Goal: Transaction & Acquisition: Purchase product/service

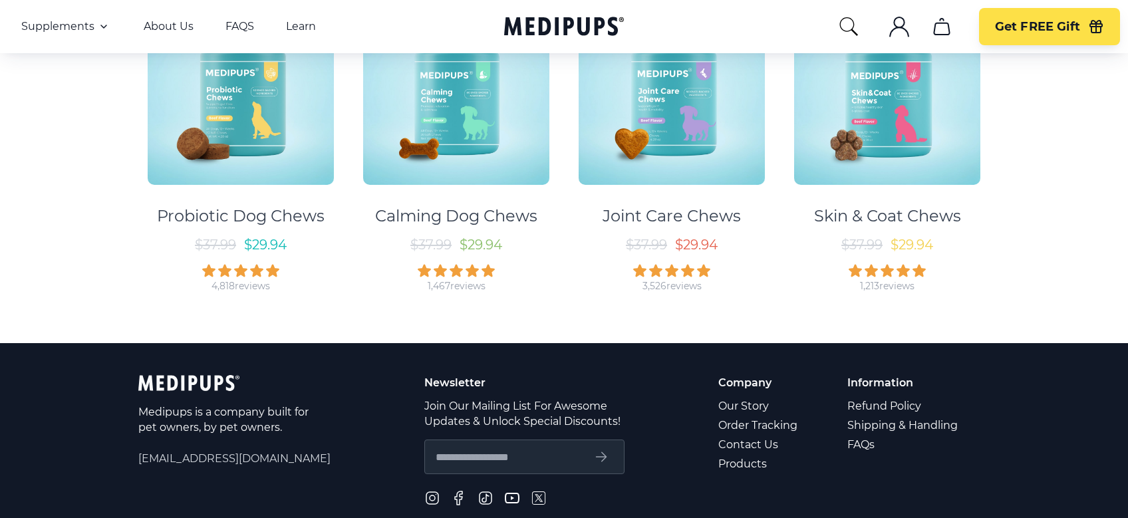
click at [472, 168] on img at bounding box center [456, 92] width 186 height 186
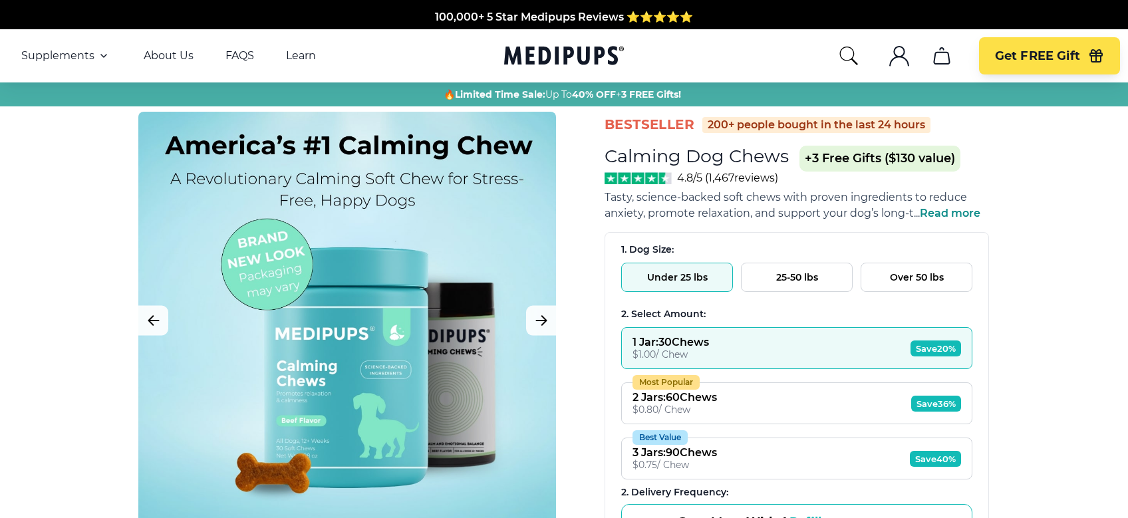
click at [935, 341] on span "Save 20%" at bounding box center [936, 349] width 51 height 16
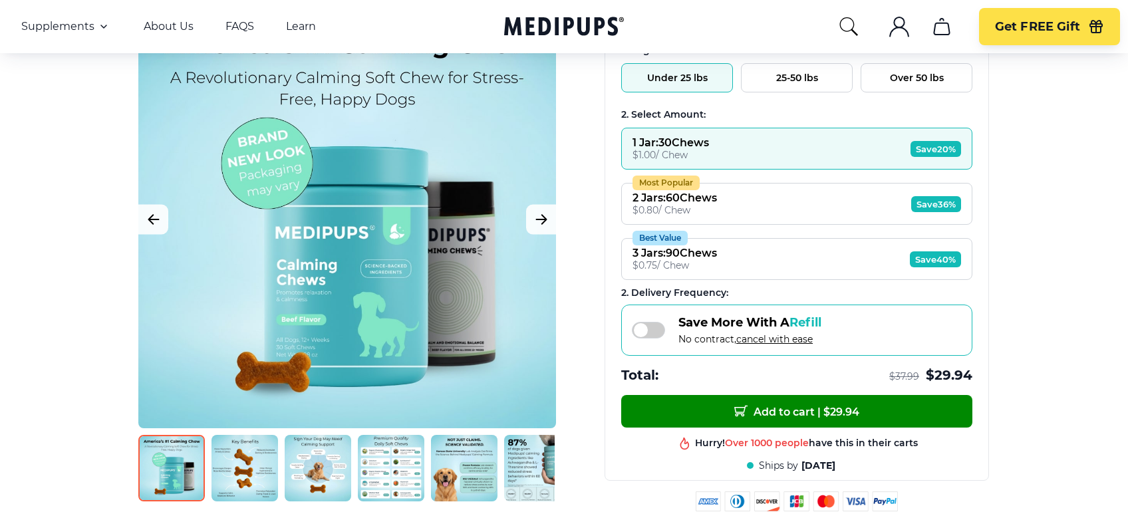
click at [639, 332] on span at bounding box center [648, 330] width 33 height 17
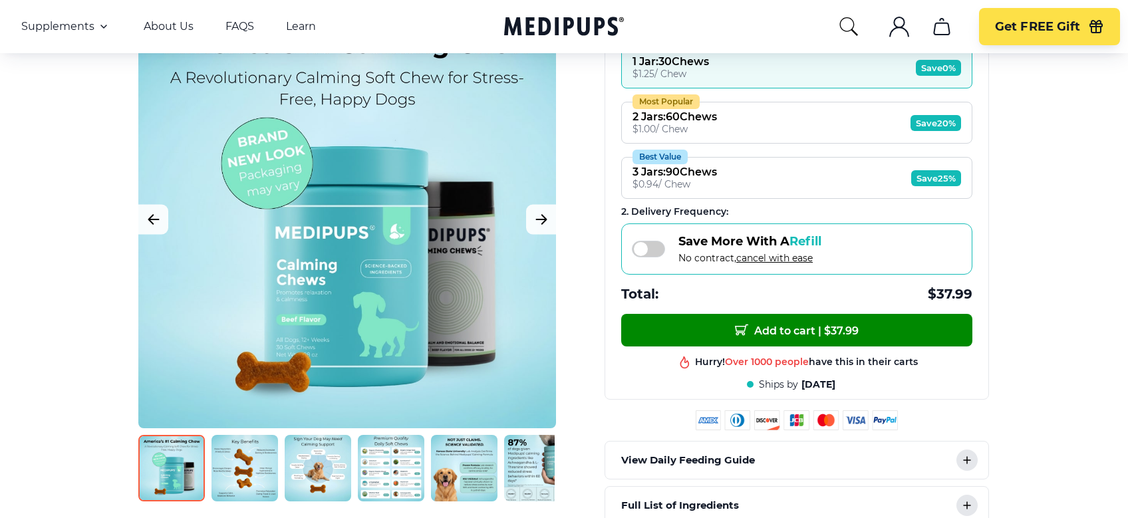
scroll to position [266, 0]
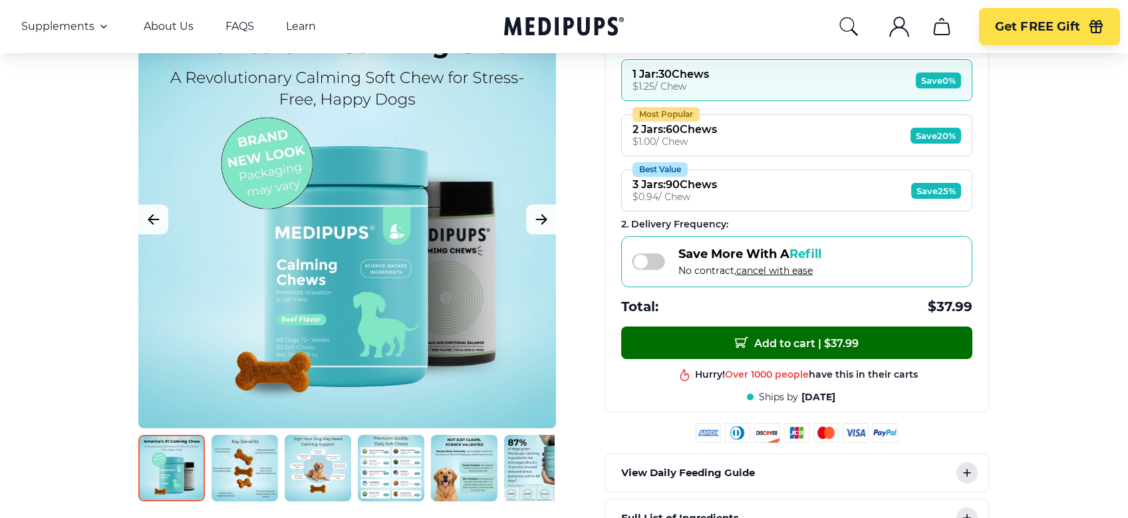
click at [790, 336] on span "Add to cart | $ 37.99" at bounding box center [797, 343] width 124 height 14
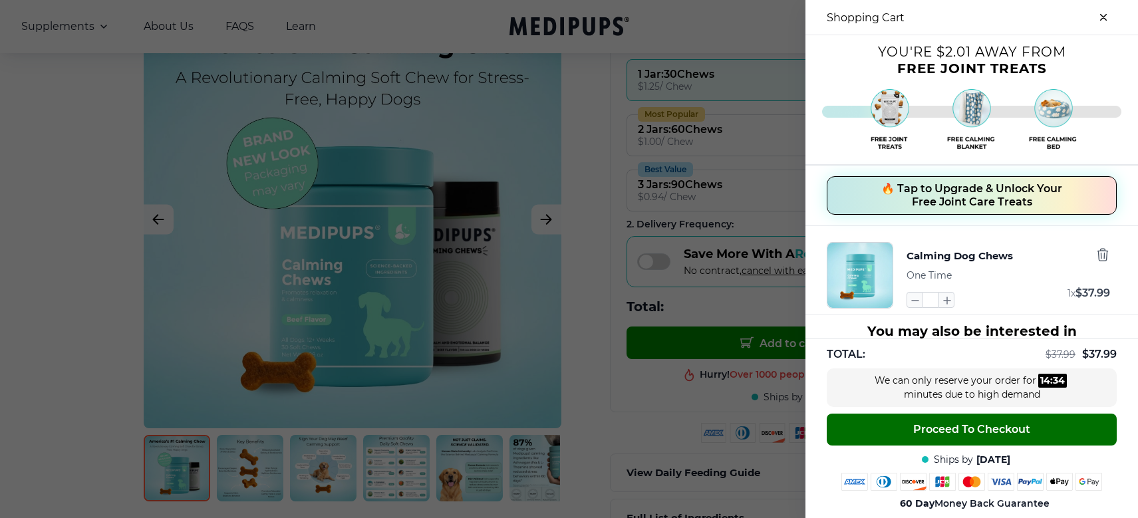
click at [947, 426] on span "Proceed To Checkout" at bounding box center [971, 429] width 117 height 13
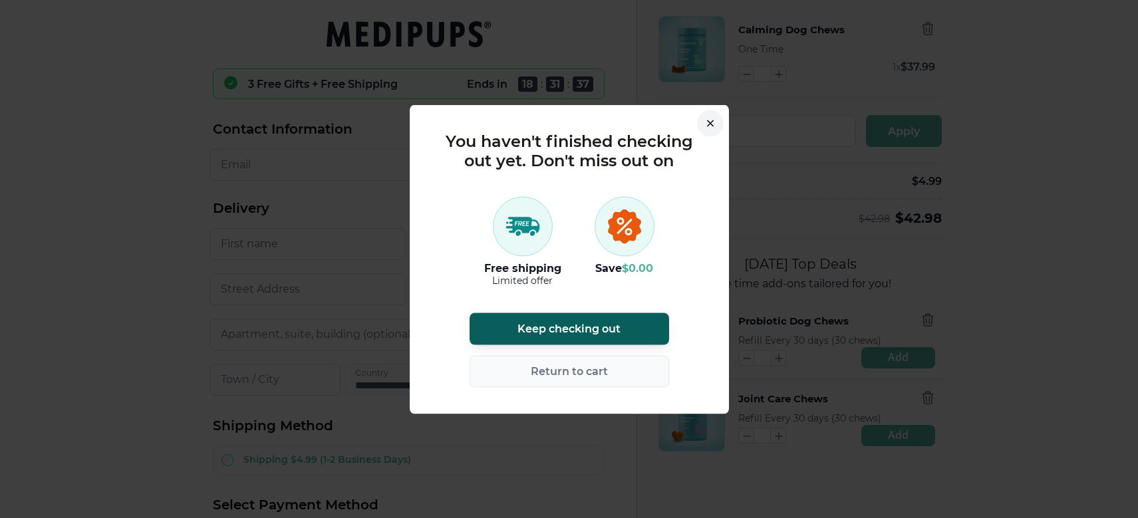
click at [515, 240] on icon at bounding box center [523, 226] width 35 height 35
click at [524, 283] on h5 "Limited offer" at bounding box center [522, 280] width 77 height 12
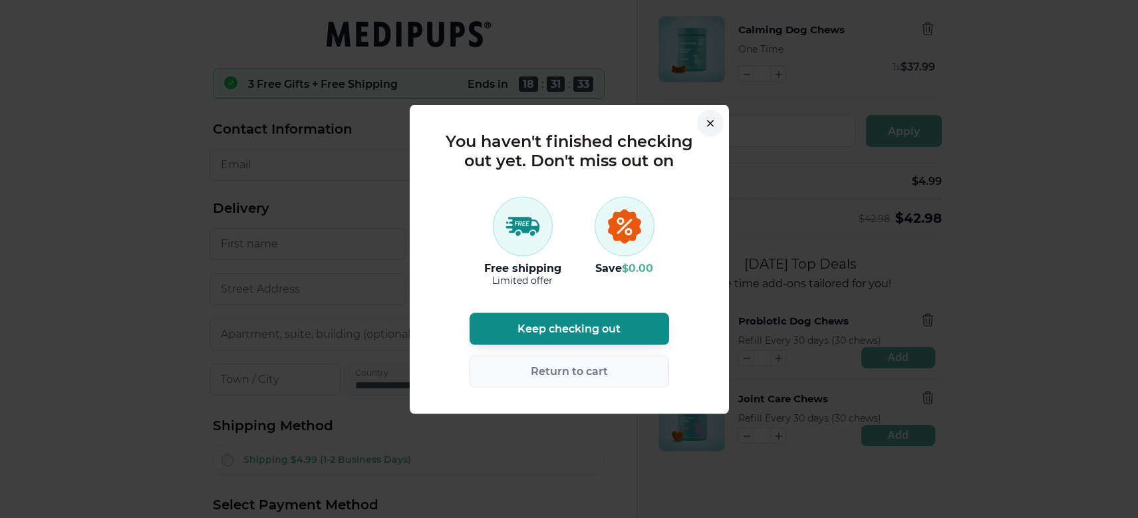
click at [561, 323] on span "Keep checking out" at bounding box center [569, 328] width 103 height 13
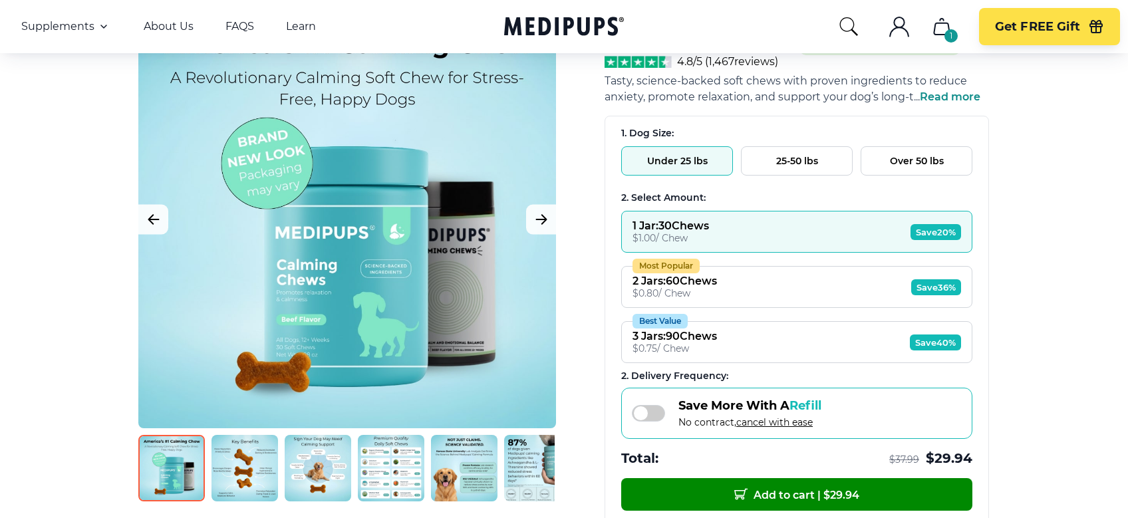
scroll to position [133, 0]
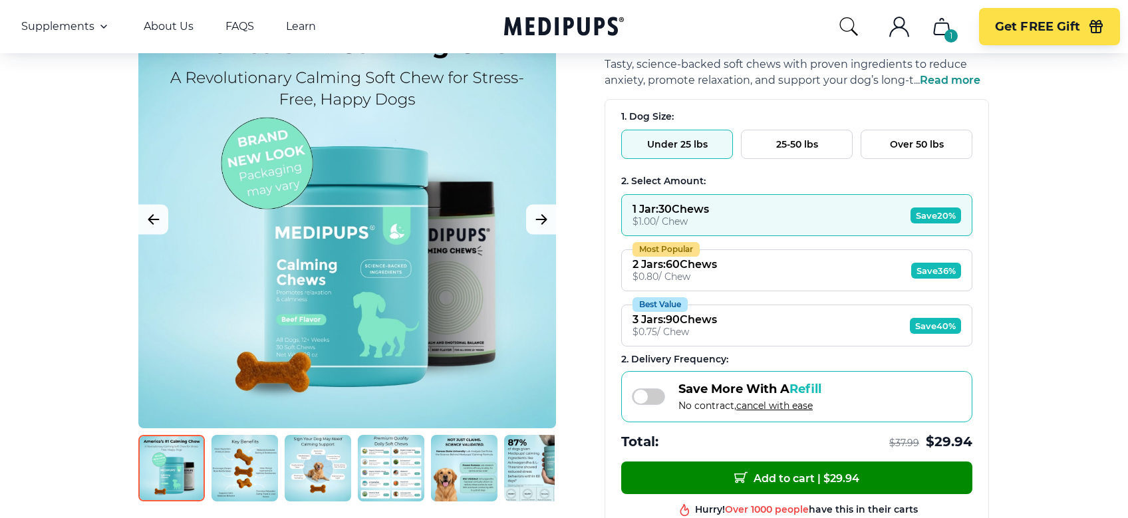
click at [635, 394] on span at bounding box center [648, 397] width 33 height 17
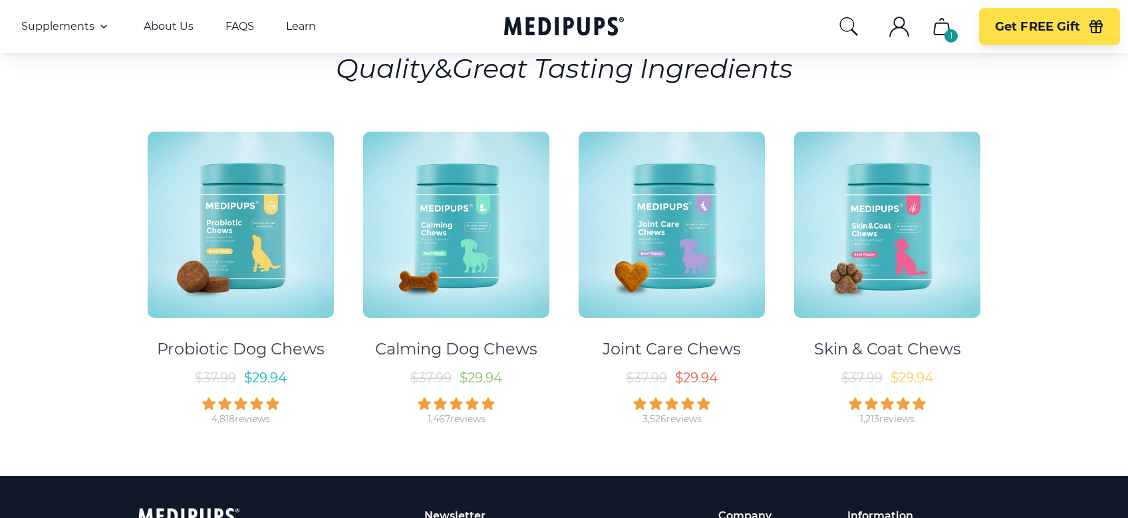
scroll to position [266, 0]
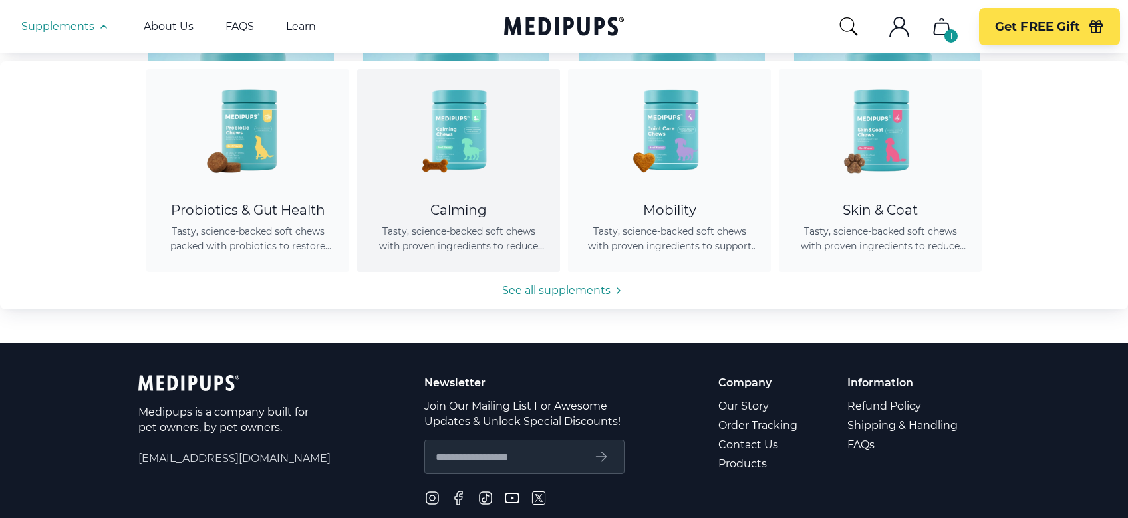
click at [463, 237] on span "Tasty, science-backed soft chews with proven ingredients to reduce anxiety, pro…" at bounding box center [458, 238] width 171 height 29
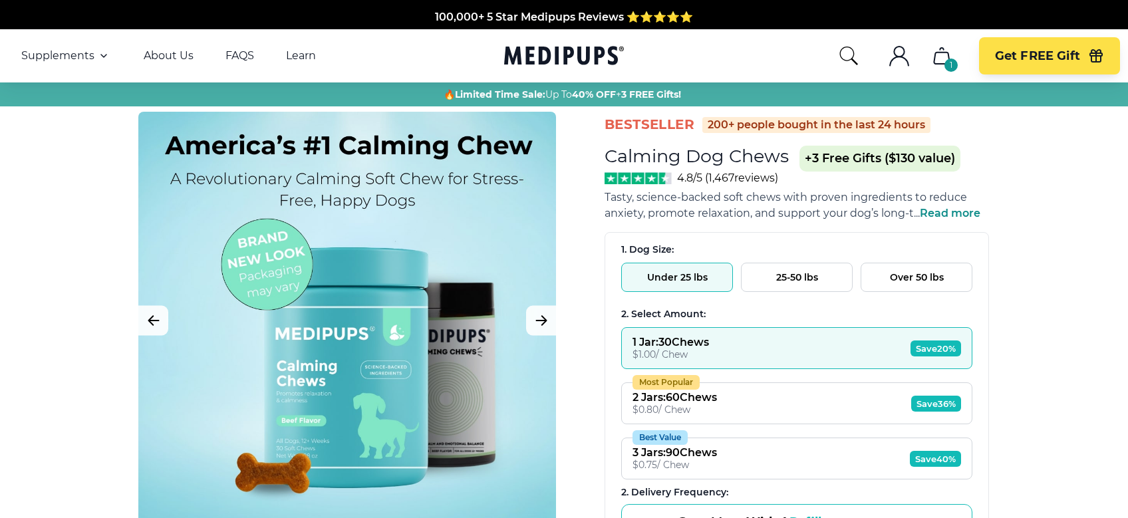
click at [700, 349] on div "$ 1.00 / Chew" at bounding box center [671, 355] width 77 height 12
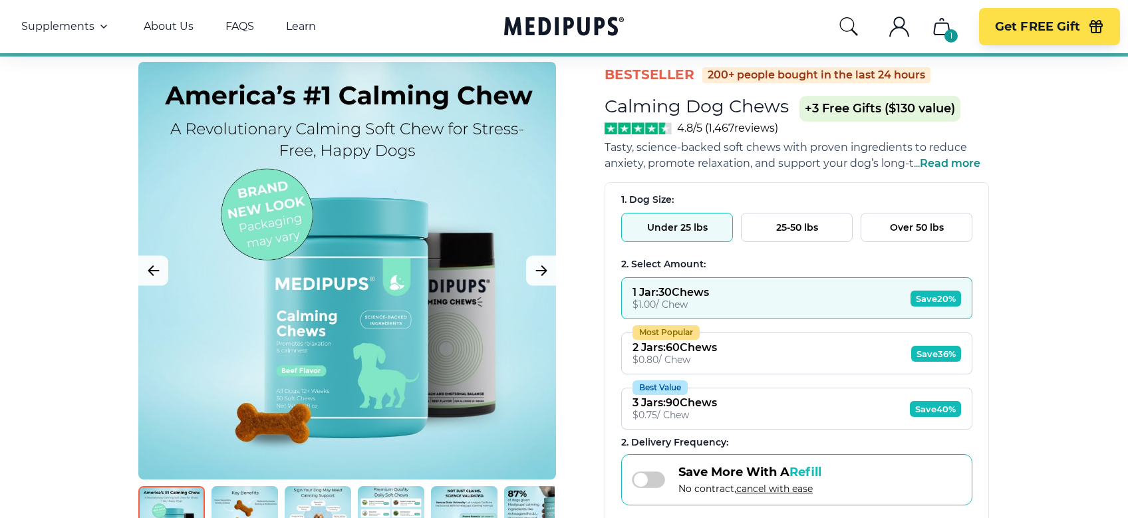
scroll to position [133, 0]
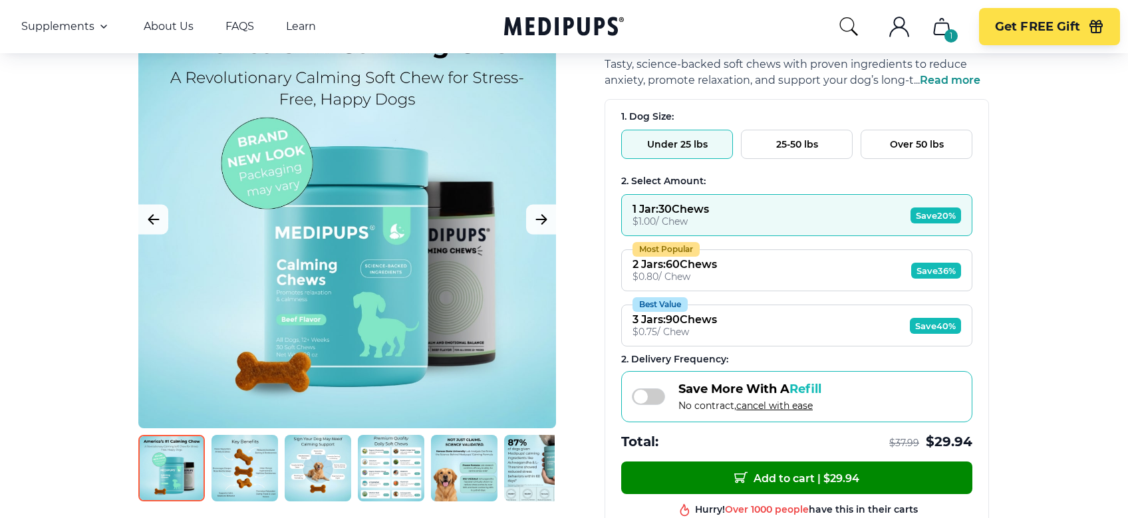
click at [643, 394] on span at bounding box center [648, 397] width 33 height 17
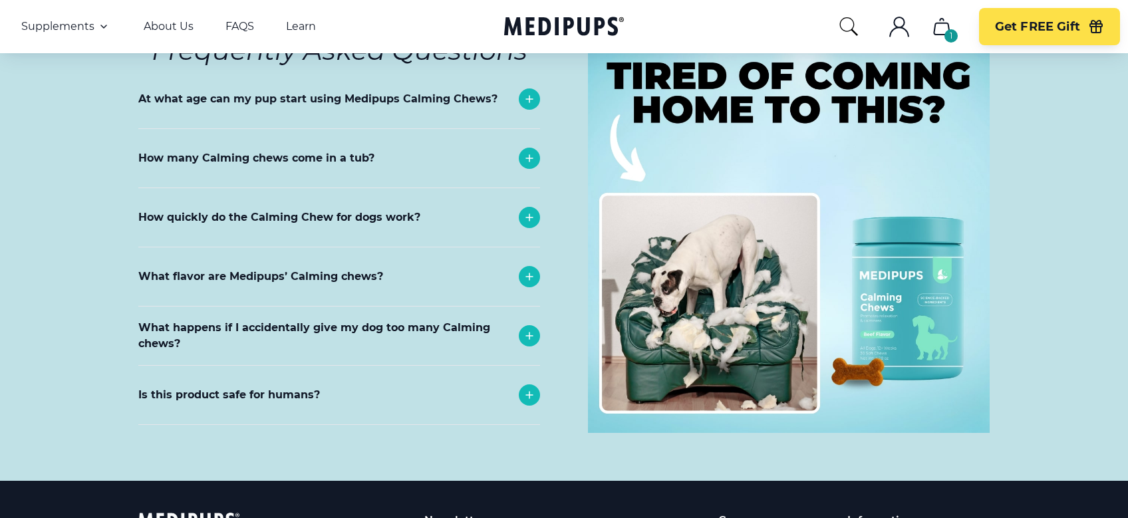
scroll to position [5987, 0]
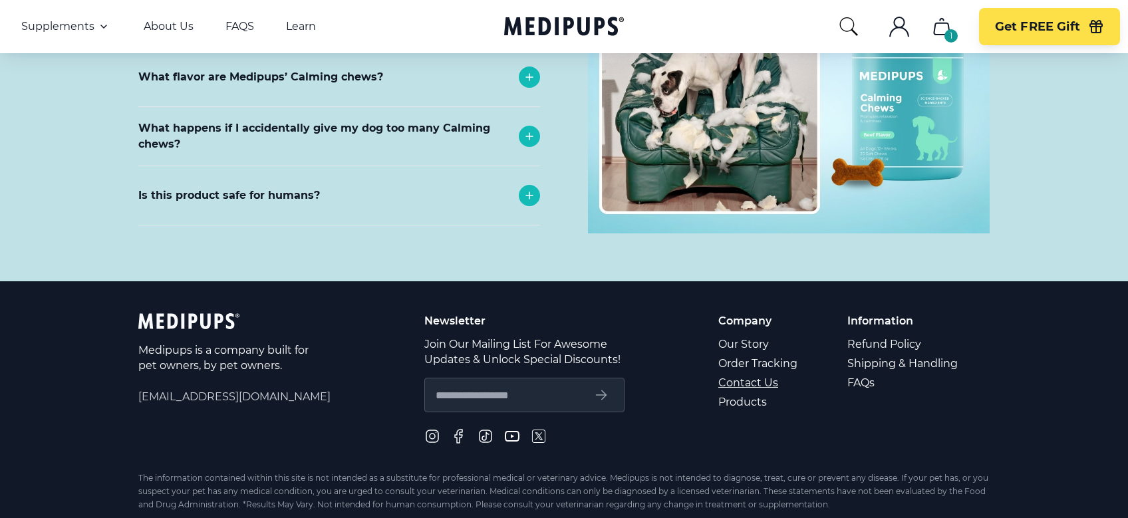
click at [732, 373] on link "Contact Us" at bounding box center [758, 382] width 81 height 19
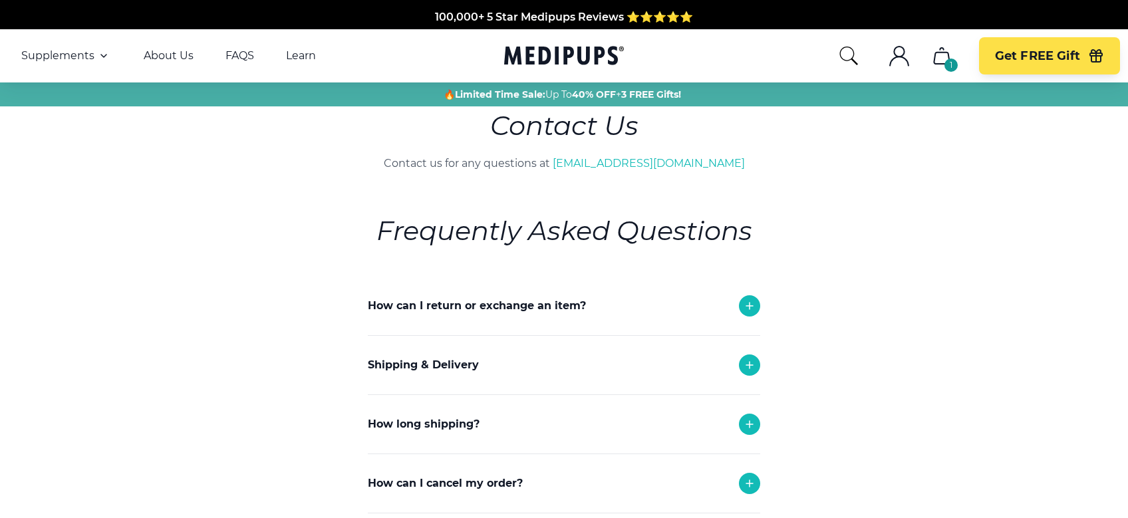
click at [462, 369] on p "Shipping & Delivery" at bounding box center [423, 365] width 111 height 16
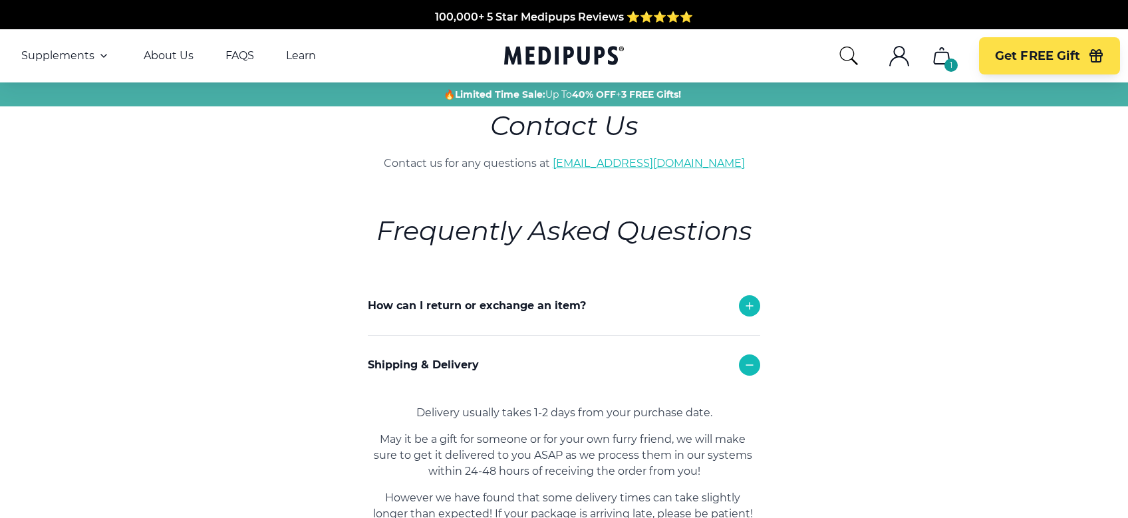
click at [615, 166] on link "[EMAIL_ADDRESS][DOMAIN_NAME]" at bounding box center [649, 163] width 192 height 13
